Goal: Transaction & Acquisition: Download file/media

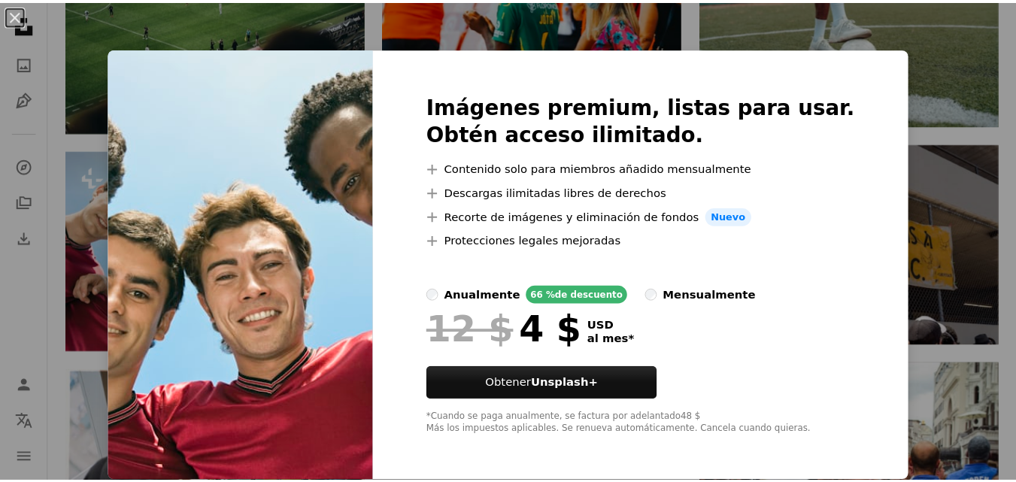
scroll to position [1773, 0]
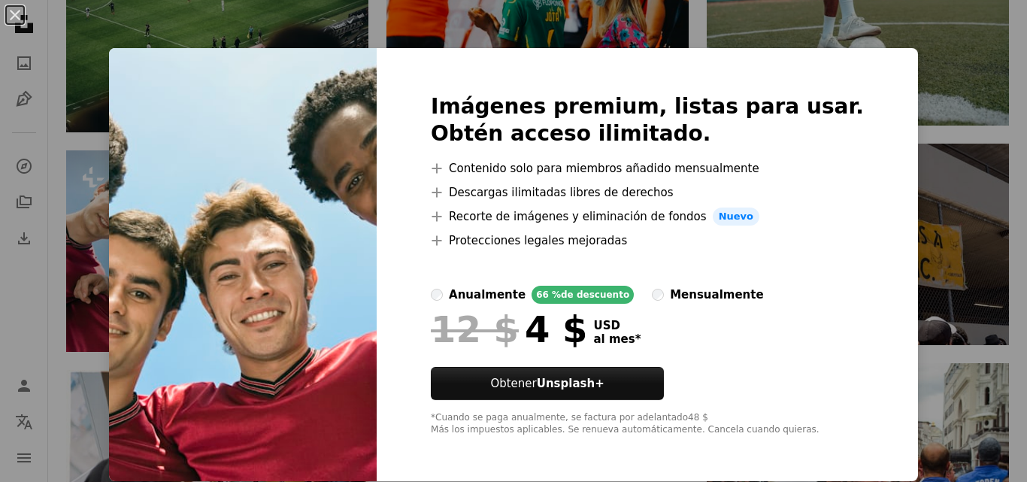
click at [945, 117] on div "An X shape Imágenes premium, listas para usar. Obtén acceso ilimitado. A plus s…" at bounding box center [513, 241] width 1027 height 482
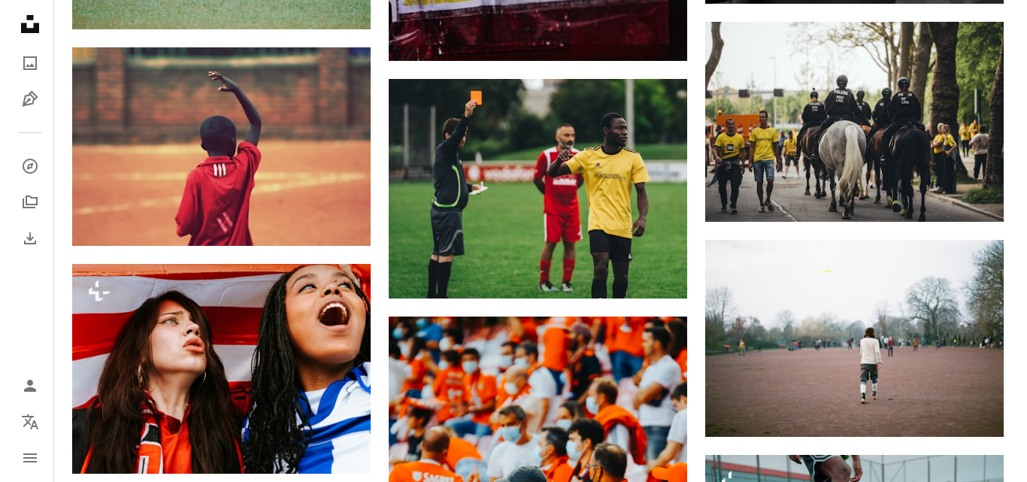
scroll to position [1201, 0]
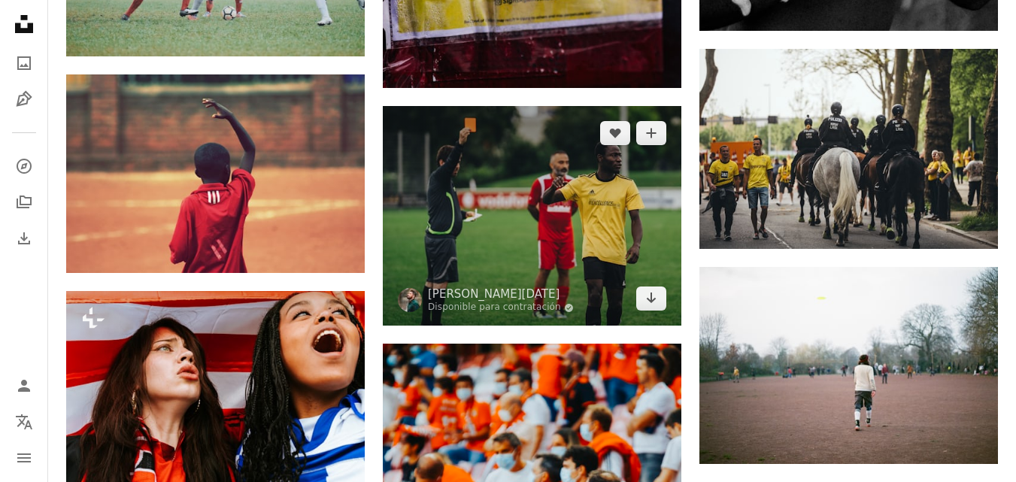
click at [585, 223] on img at bounding box center [532, 216] width 299 height 220
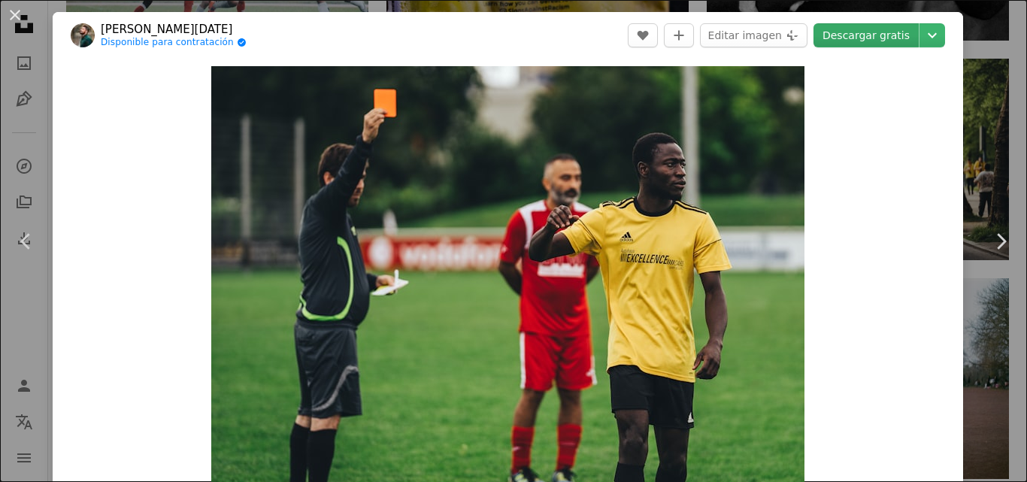
click at [872, 36] on link "Descargar gratis" at bounding box center [866, 35] width 105 height 24
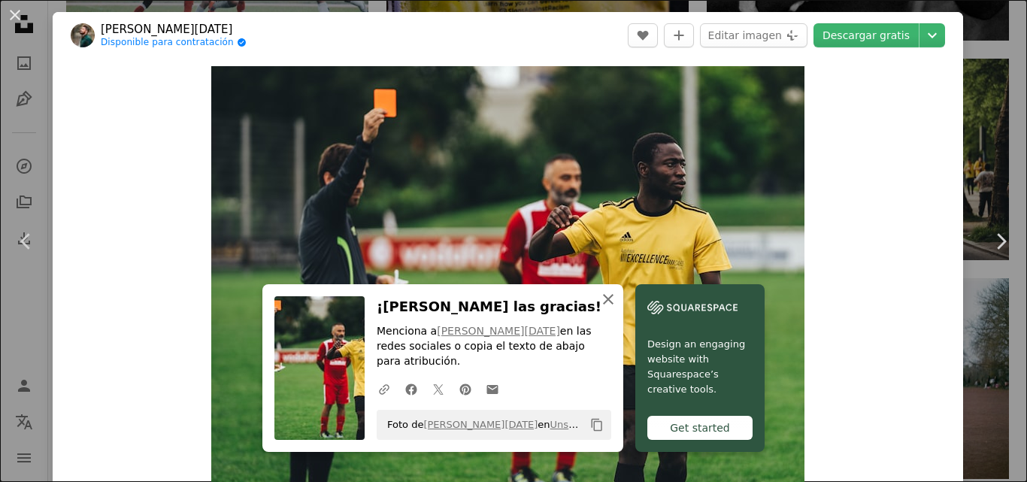
click at [600, 308] on icon "An X shape" at bounding box center [608, 299] width 18 height 18
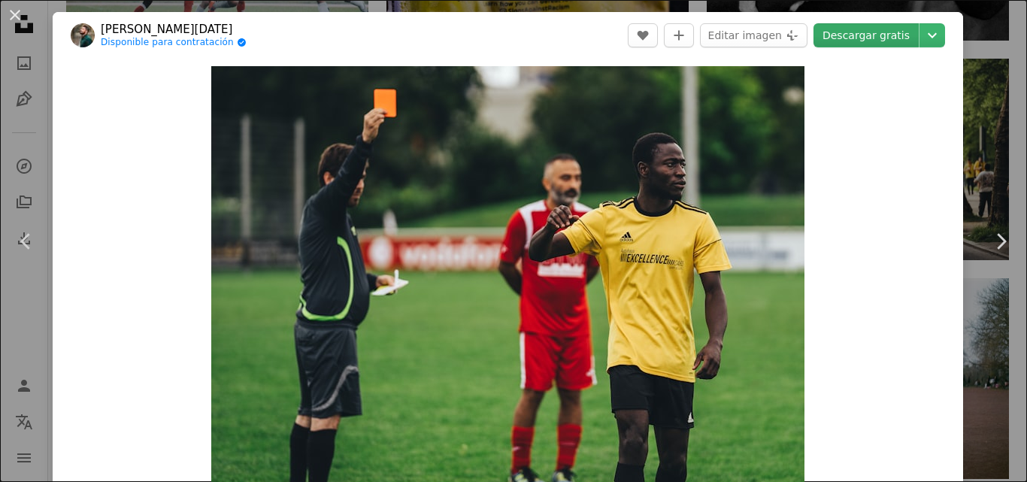
click at [866, 37] on link "Descargar gratis" at bounding box center [866, 35] width 105 height 24
